Goal: Find specific page/section: Find specific page/section

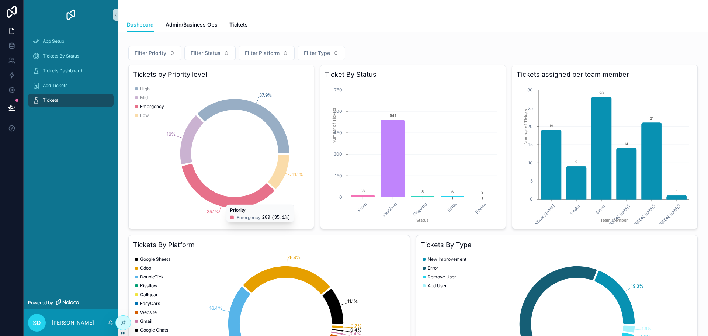
click at [56, 100] on span "Tickets" at bounding box center [50, 100] width 15 height 6
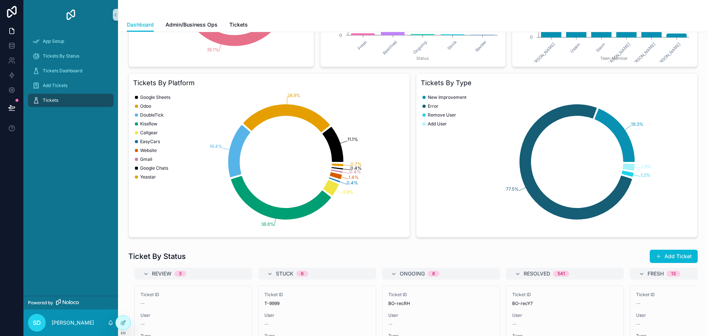
scroll to position [147, 0]
